Goal: Task Accomplishment & Management: Use online tool/utility

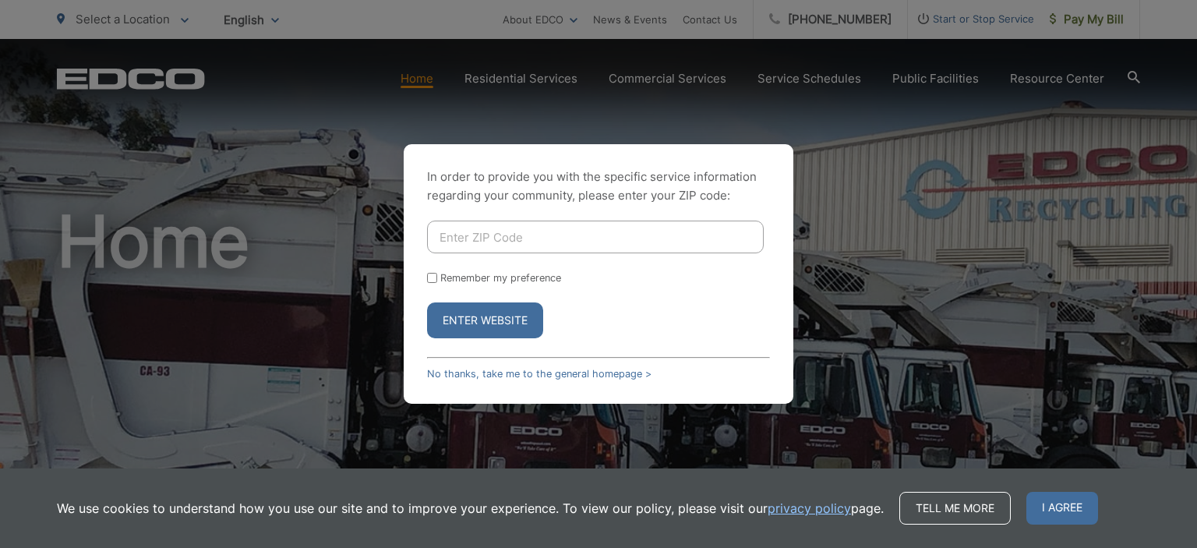
click at [484, 240] on input "Enter ZIP Code" at bounding box center [595, 237] width 337 height 33
type input "92120"
click at [476, 329] on button "Enter Website" at bounding box center [485, 320] width 116 height 36
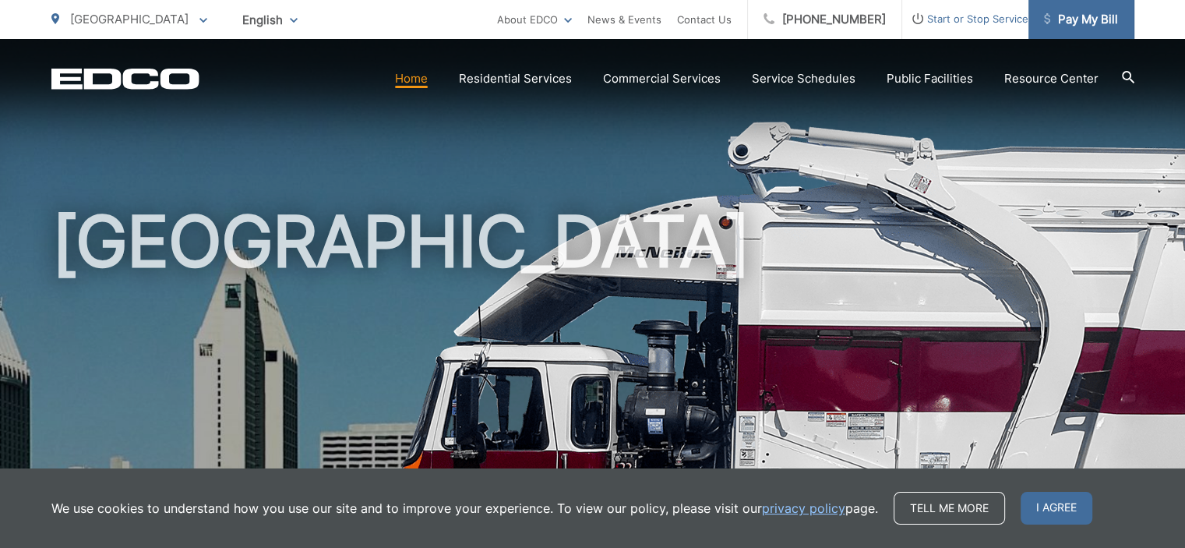
click at [1093, 15] on span "Pay My Bill" at bounding box center [1081, 19] width 74 height 19
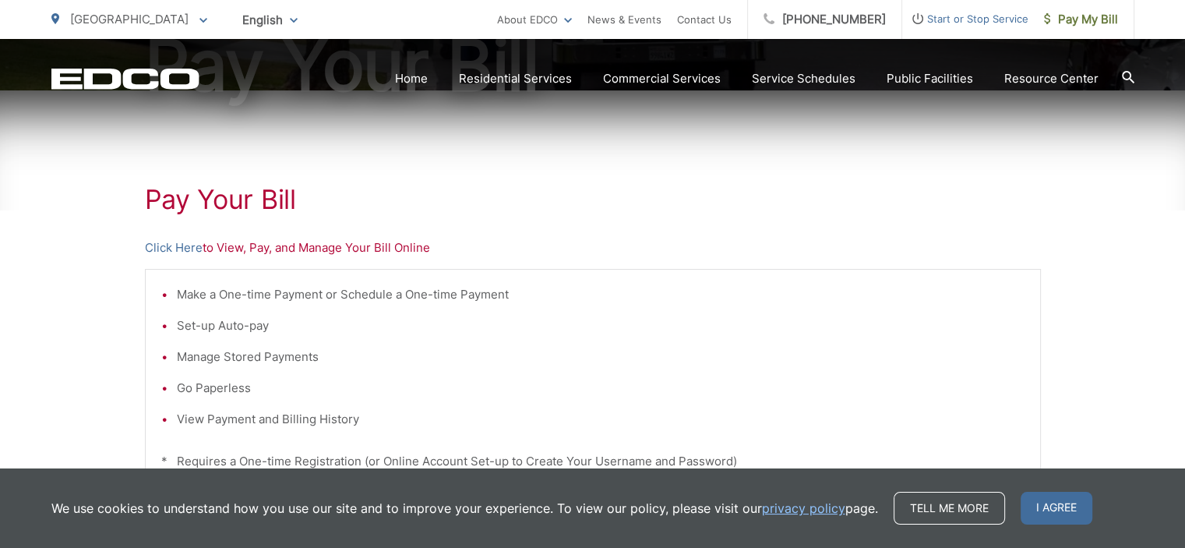
scroll to position [234, 0]
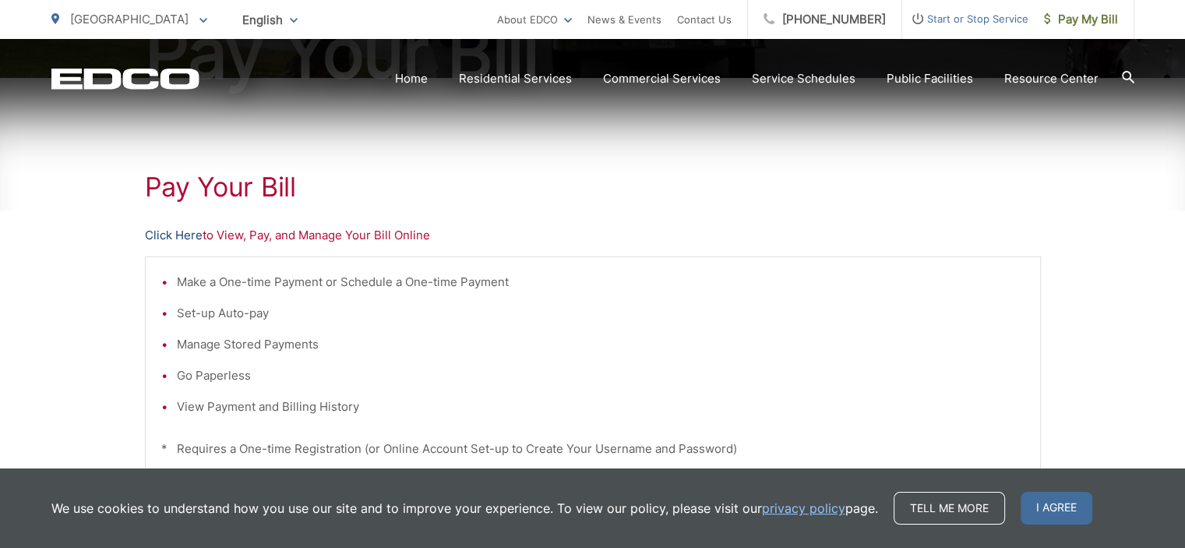
click at [174, 231] on link "Click Here" at bounding box center [174, 235] width 58 height 19
